Goal: Book appointment/travel/reservation

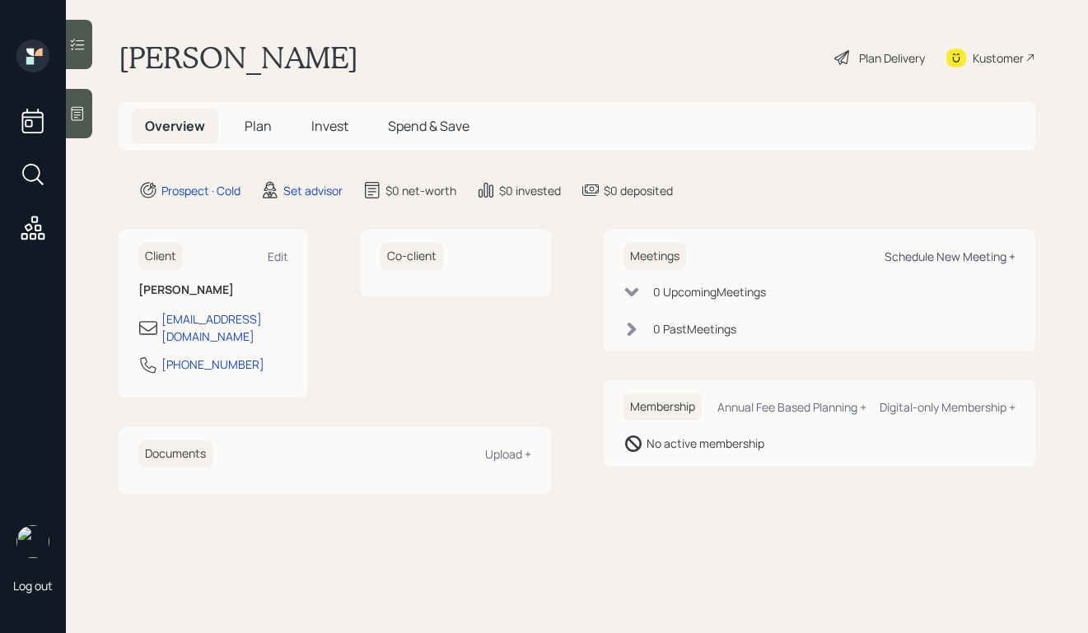
click at [913, 252] on div "Schedule New Meeting +" at bounding box center [950, 257] width 131 height 16
select select "round-[PERSON_NAME]"
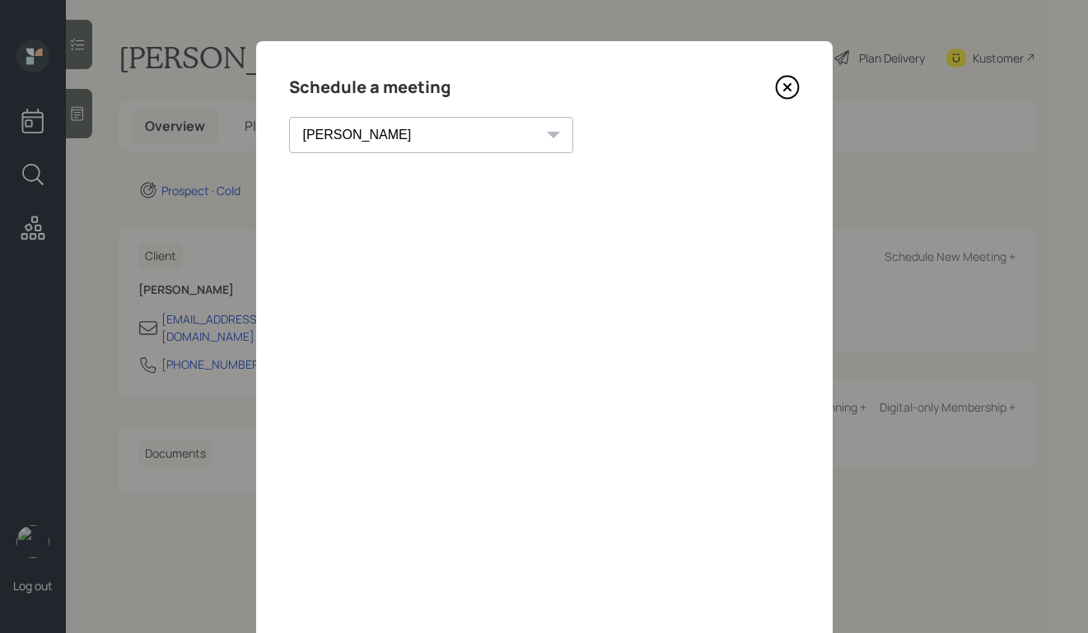
scroll to position [30, 0]
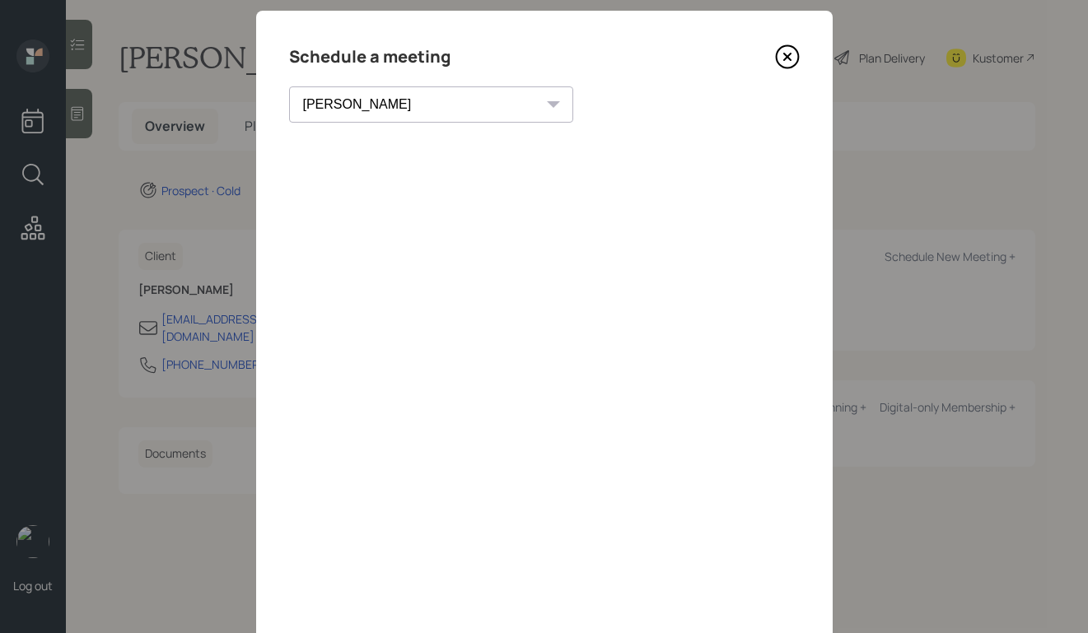
click at [796, 58] on icon at bounding box center [787, 56] width 25 height 25
